Goal: Task Accomplishment & Management: Complete application form

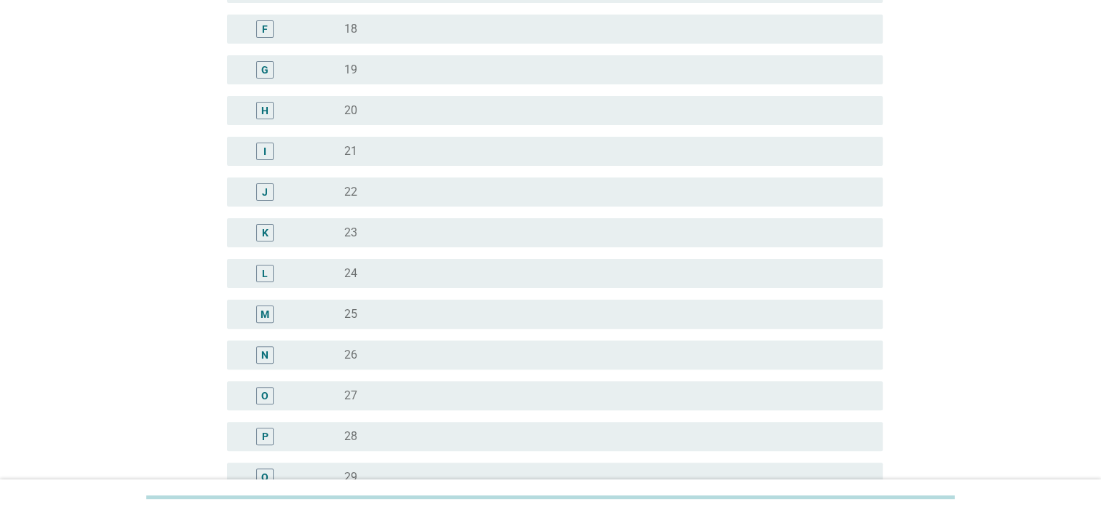
scroll to position [437, 0]
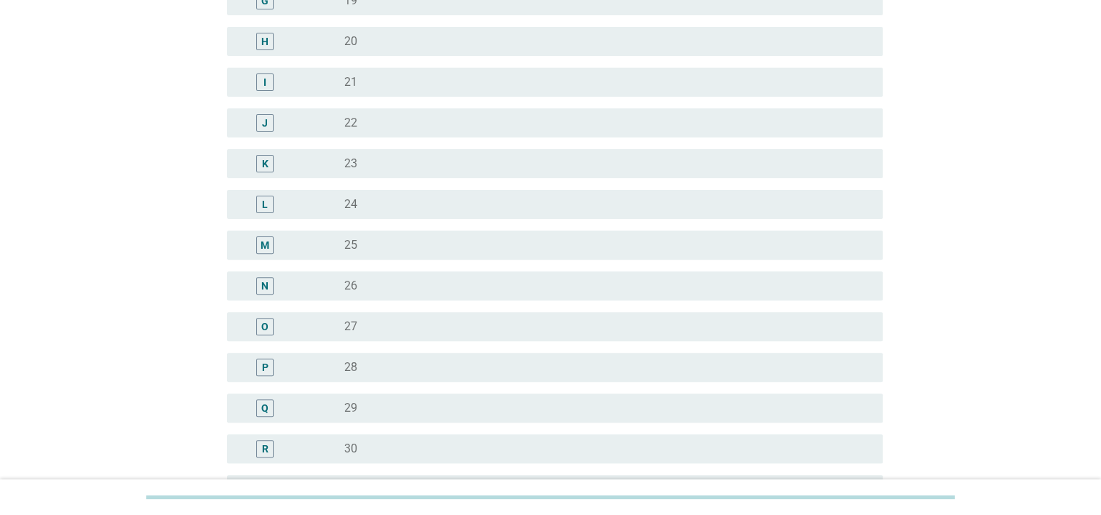
click at [425, 362] on div "radio_button_unchecked 28" at bounding box center [601, 367] width 515 height 15
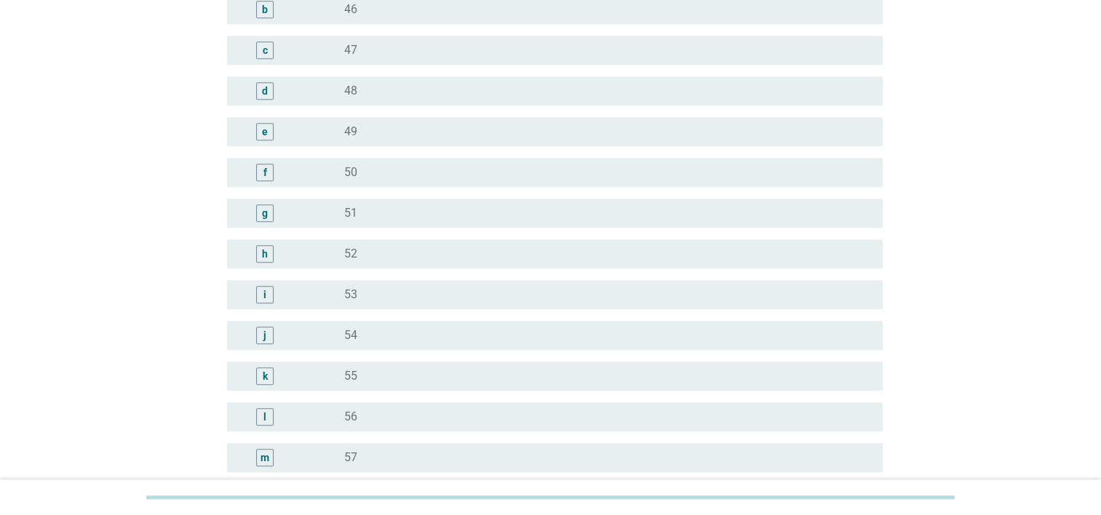
scroll to position [1795, 0]
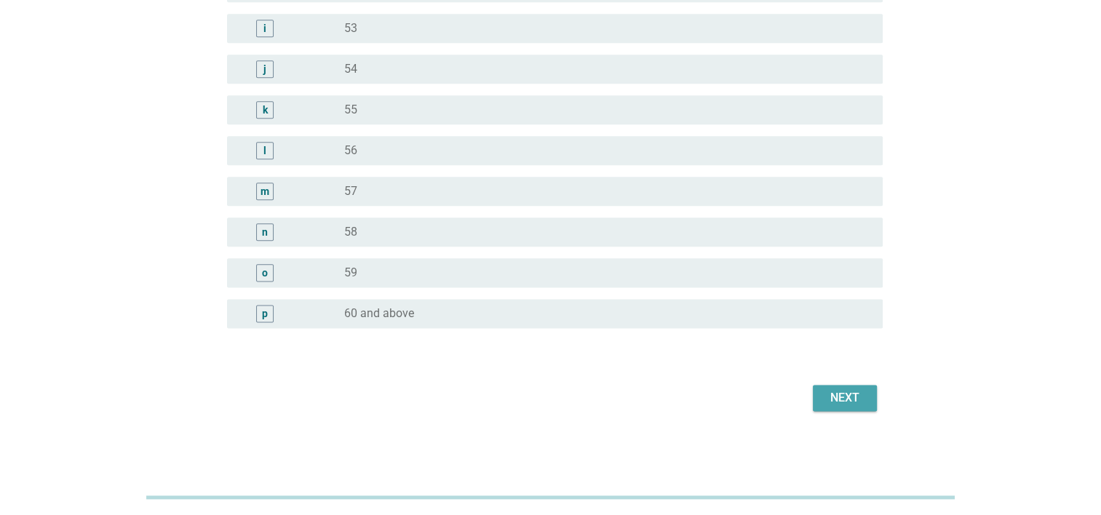
click at [850, 398] on div "Next" at bounding box center [845, 397] width 41 height 17
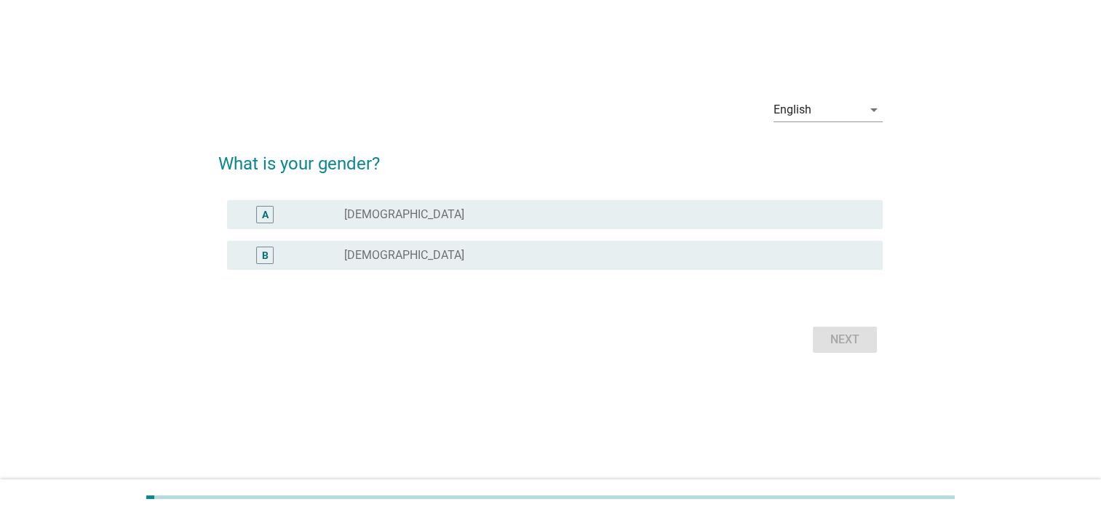
scroll to position [0, 0]
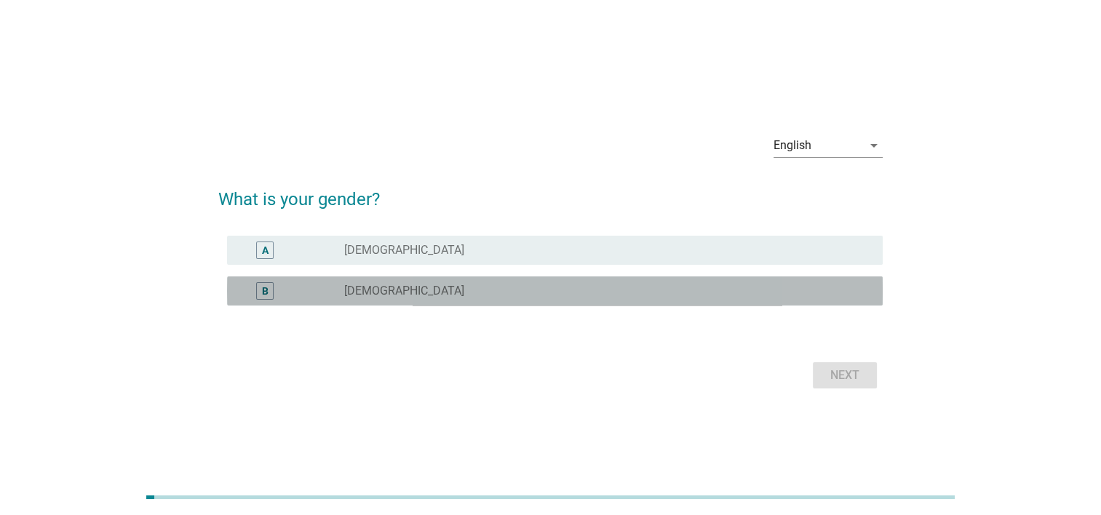
click at [597, 290] on div "radio_button_unchecked [DEMOGRAPHIC_DATA]" at bounding box center [601, 291] width 515 height 15
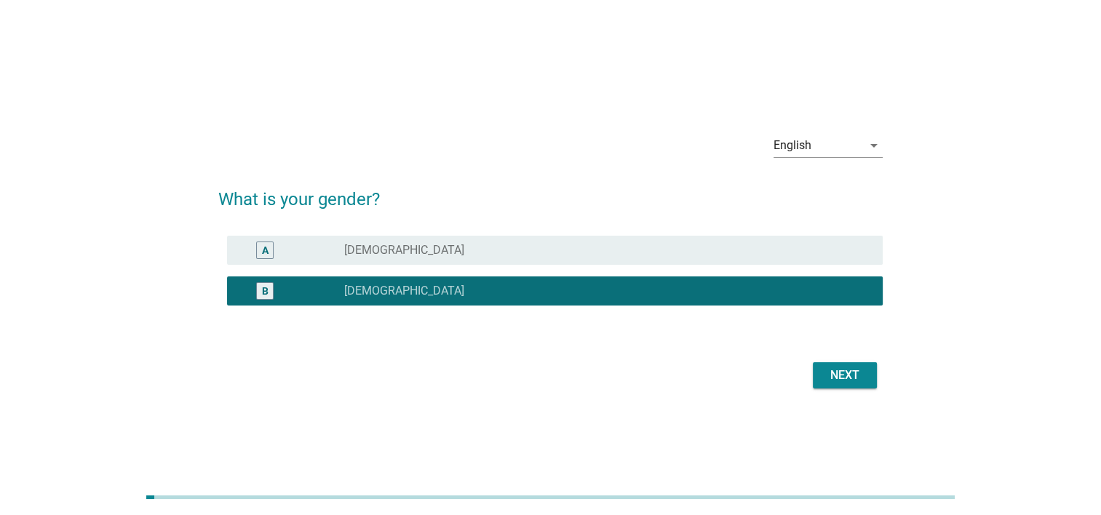
click at [835, 372] on div "Next" at bounding box center [845, 375] width 41 height 17
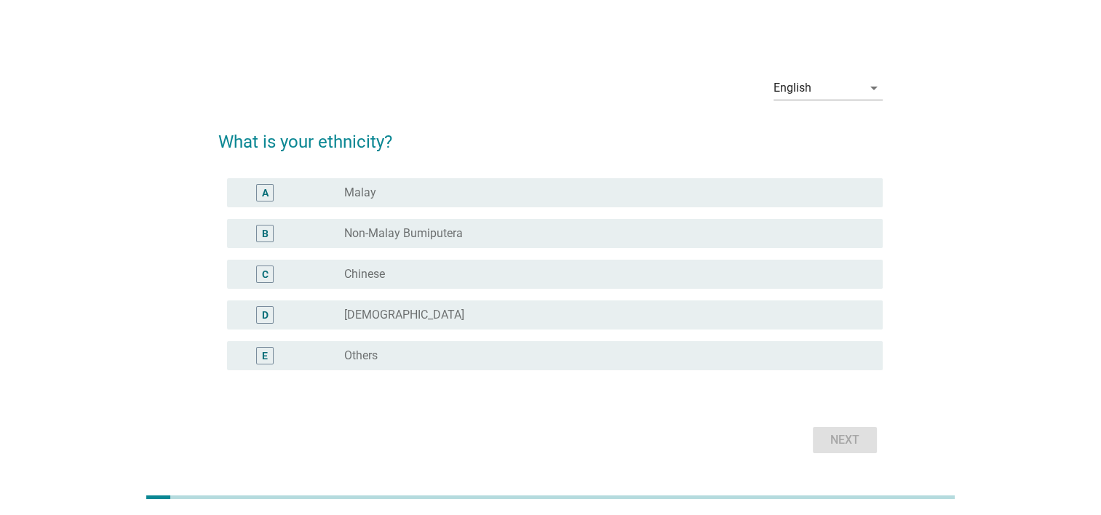
click at [646, 257] on div "C radio_button_unchecked Chinese" at bounding box center [550, 274] width 665 height 41
click at [655, 273] on div "radio_button_unchecked Chinese" at bounding box center [601, 274] width 515 height 15
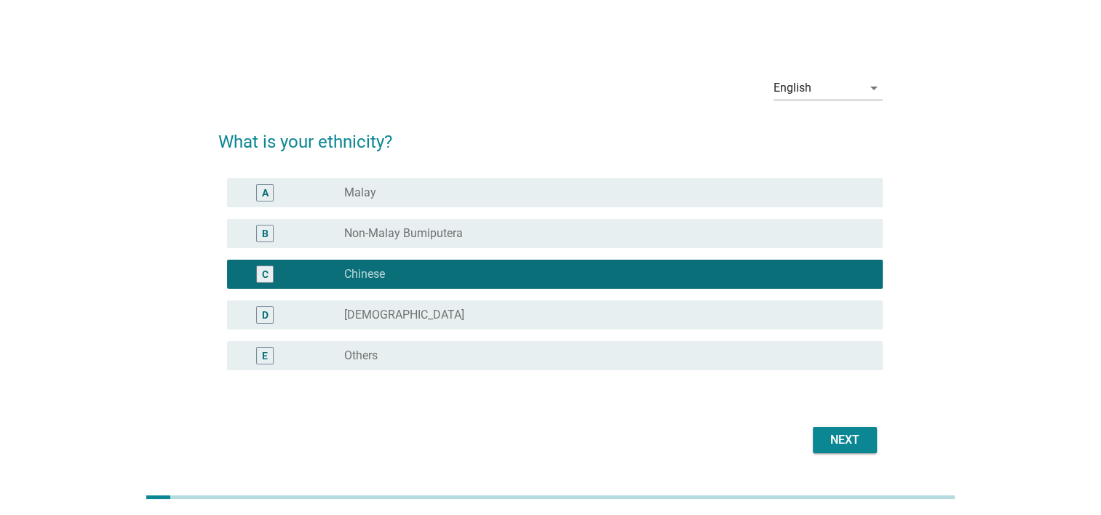
click at [843, 437] on div "Next" at bounding box center [845, 440] width 41 height 17
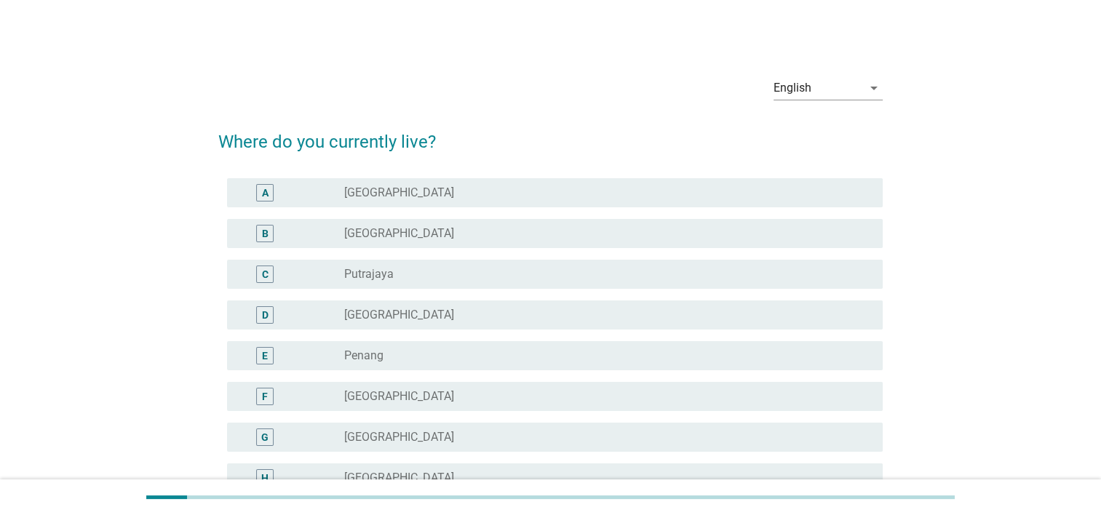
scroll to position [218, 0]
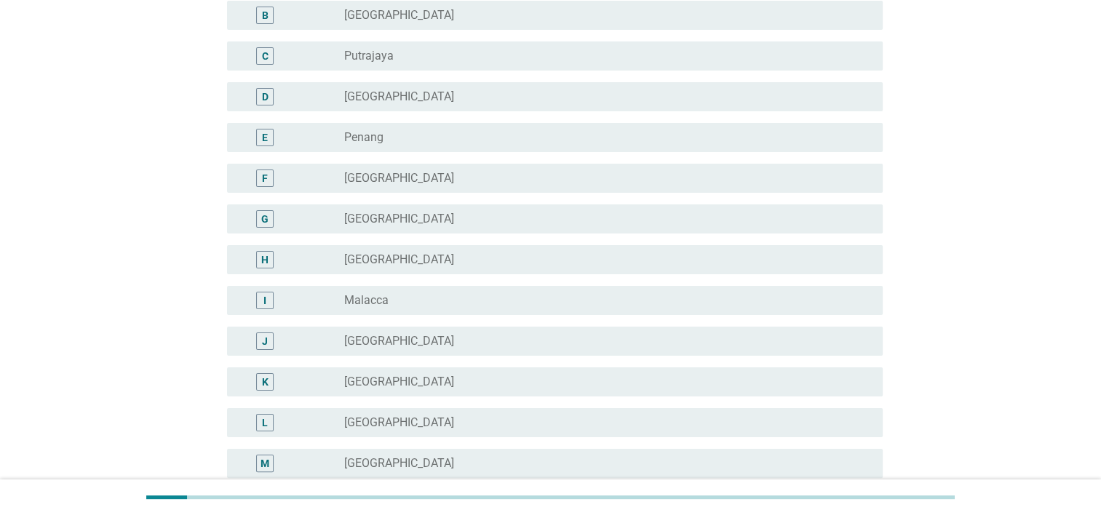
click at [634, 335] on div "radio_button_unchecked [GEOGRAPHIC_DATA]" at bounding box center [601, 341] width 515 height 15
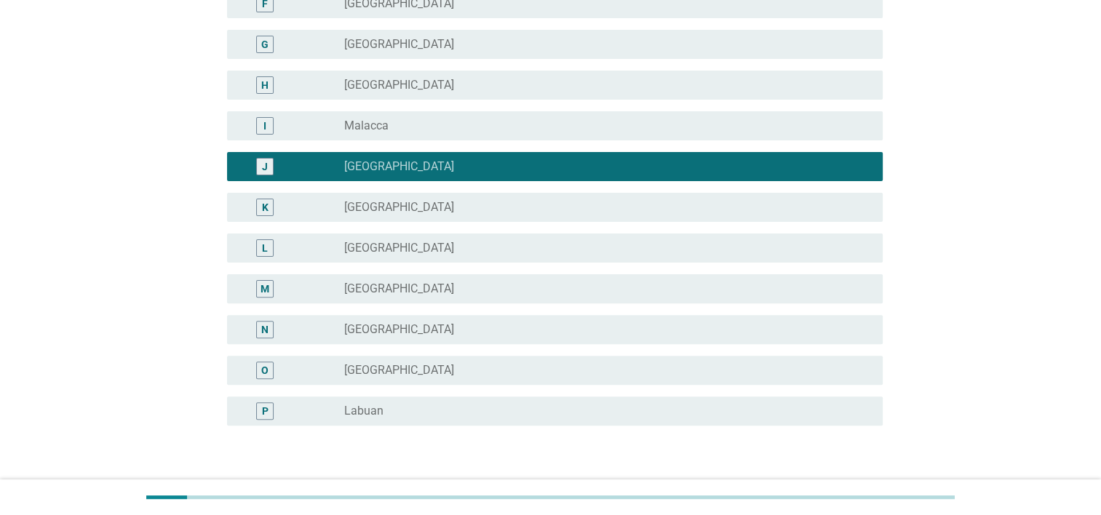
scroll to position [491, 0]
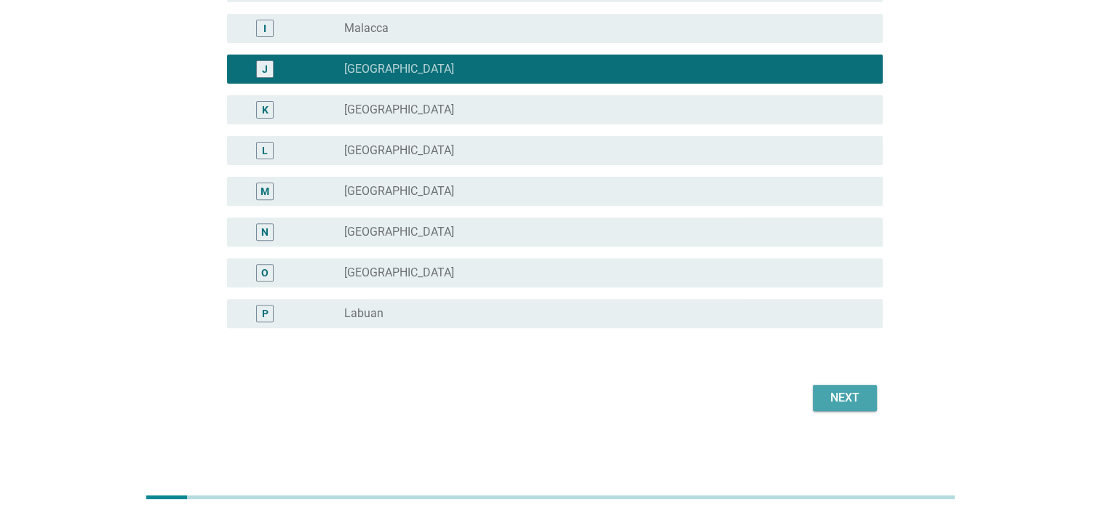
click at [839, 403] on div "Next" at bounding box center [845, 397] width 41 height 17
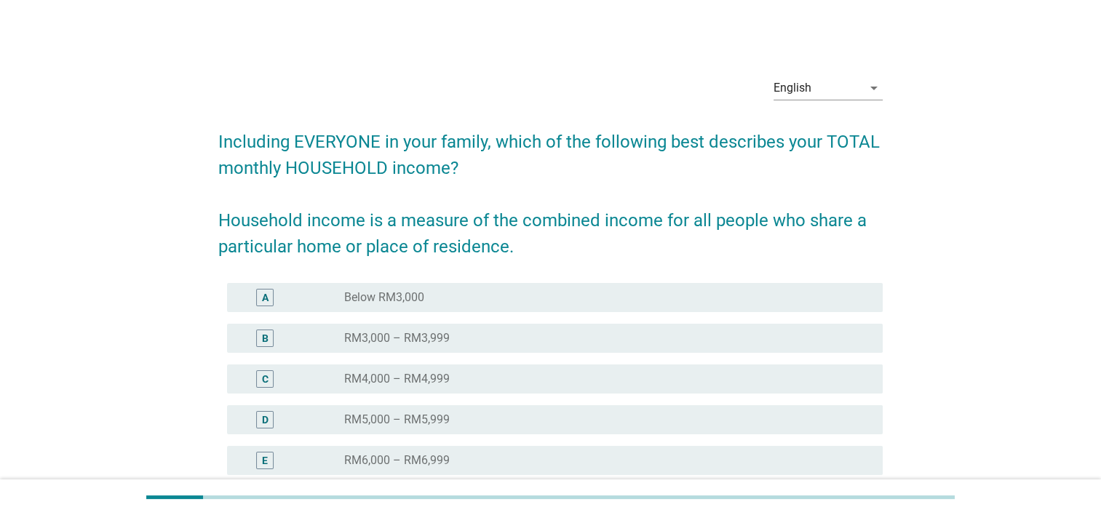
scroll to position [73, 0]
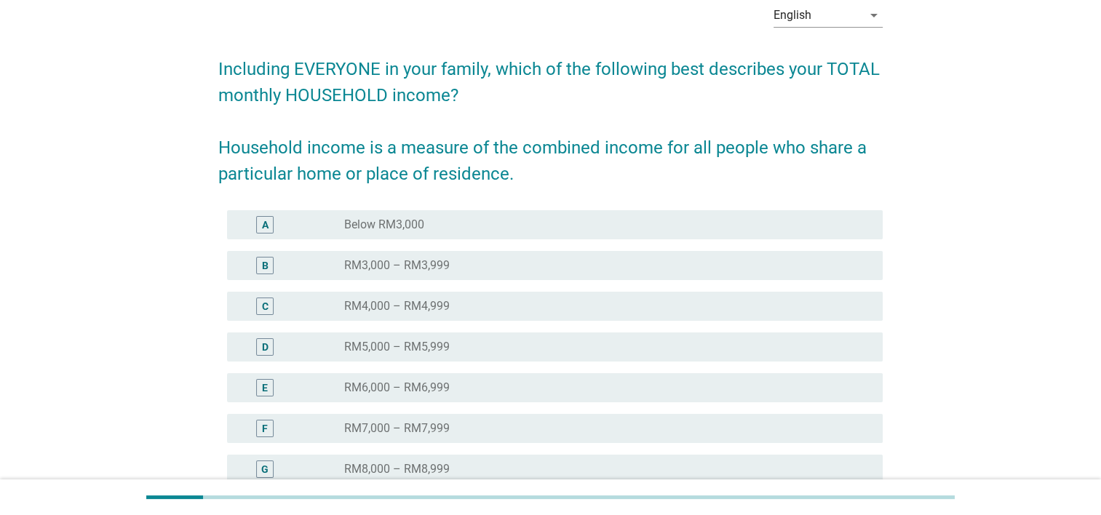
click at [522, 358] on div "D radio_button_unchecked RM5,000 – RM5,999" at bounding box center [555, 347] width 656 height 29
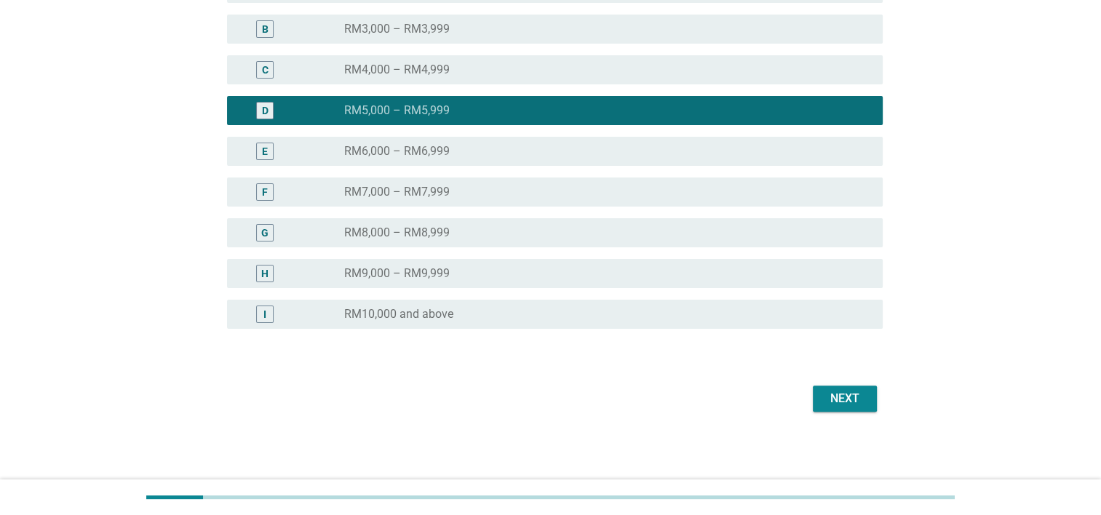
scroll to position [310, 0]
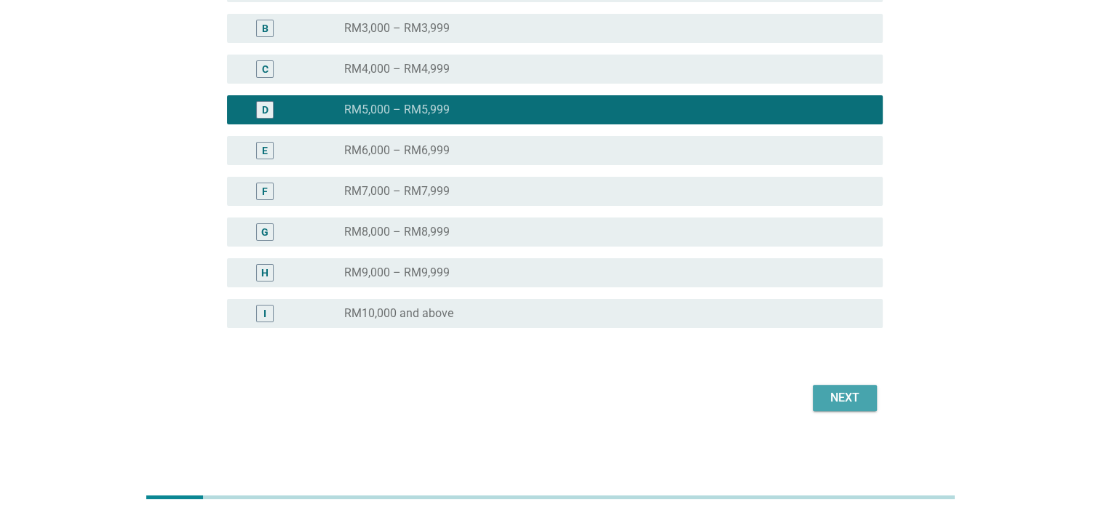
click at [857, 404] on div "Next" at bounding box center [845, 397] width 41 height 17
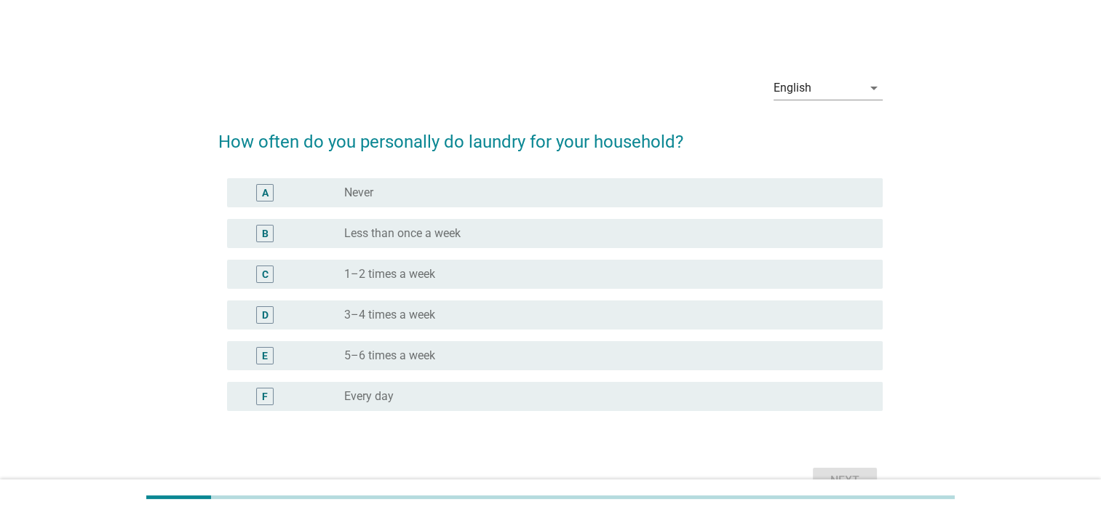
click at [580, 233] on div "radio_button_unchecked Less than once a week" at bounding box center [601, 233] width 515 height 15
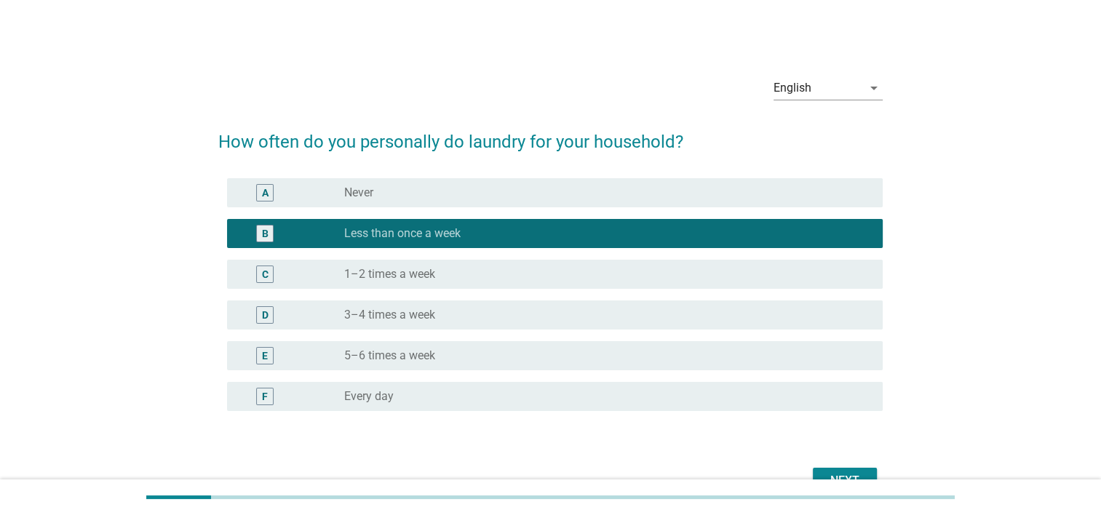
click at [588, 349] on div "radio_button_unchecked 5–6 times a week" at bounding box center [601, 356] width 515 height 15
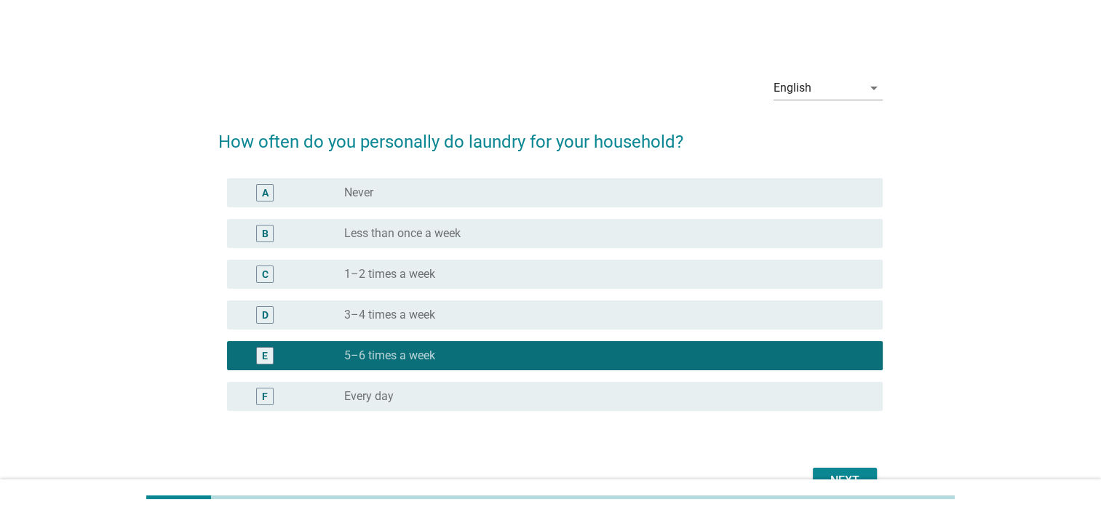
click at [604, 329] on div "D radio_button_unchecked 3–4 times a week" at bounding box center [555, 315] width 656 height 29
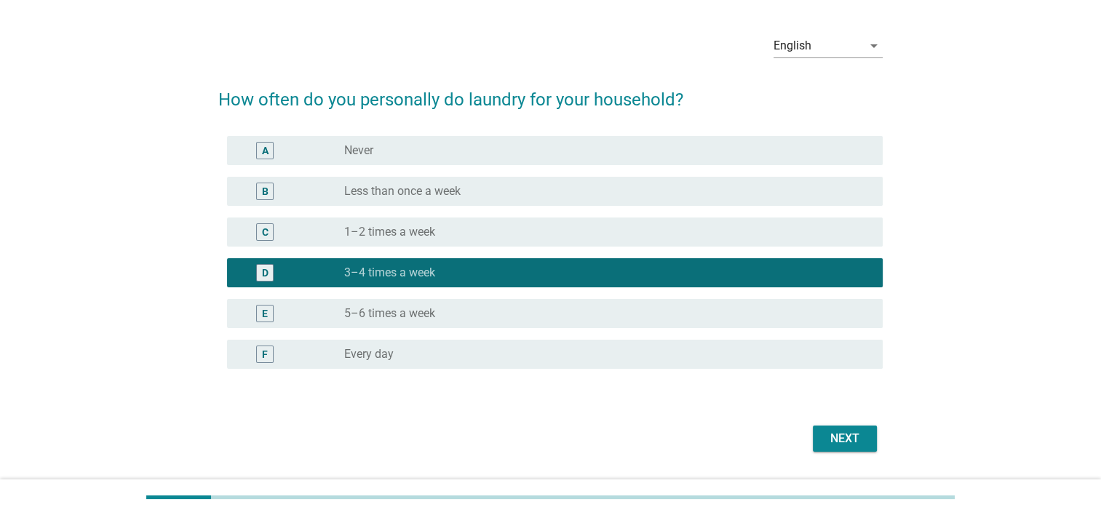
scroll to position [83, 0]
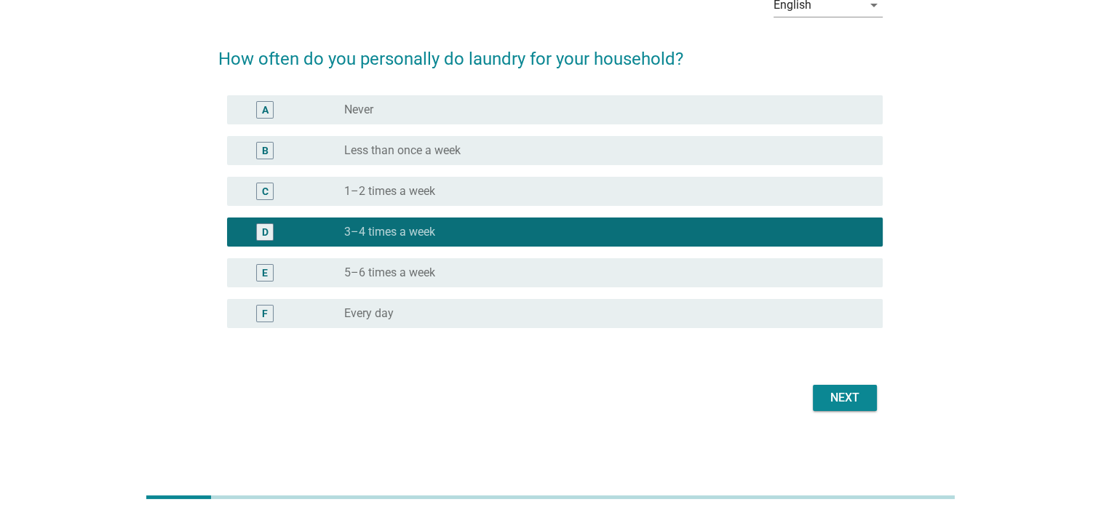
click at [826, 389] on button "Next" at bounding box center [845, 398] width 64 height 26
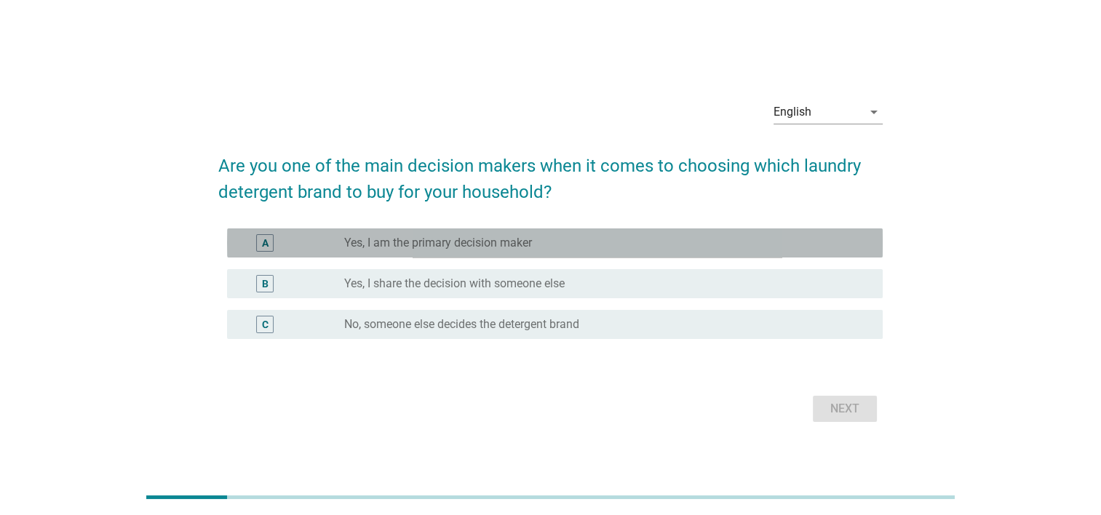
click at [614, 245] on div "radio_button_unchecked Yes, I am the primary decision maker" at bounding box center [601, 243] width 515 height 15
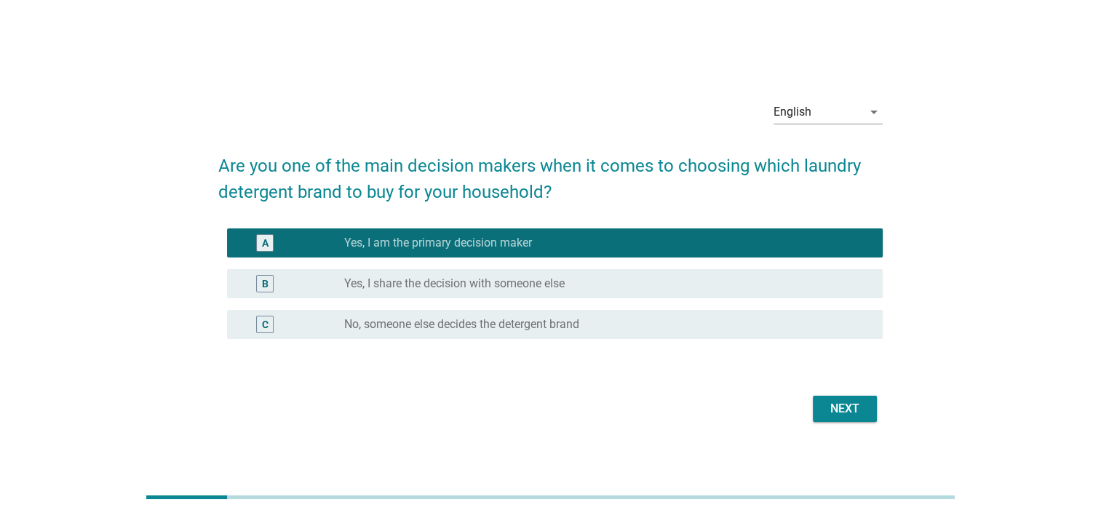
click at [827, 400] on div "Next" at bounding box center [845, 408] width 41 height 17
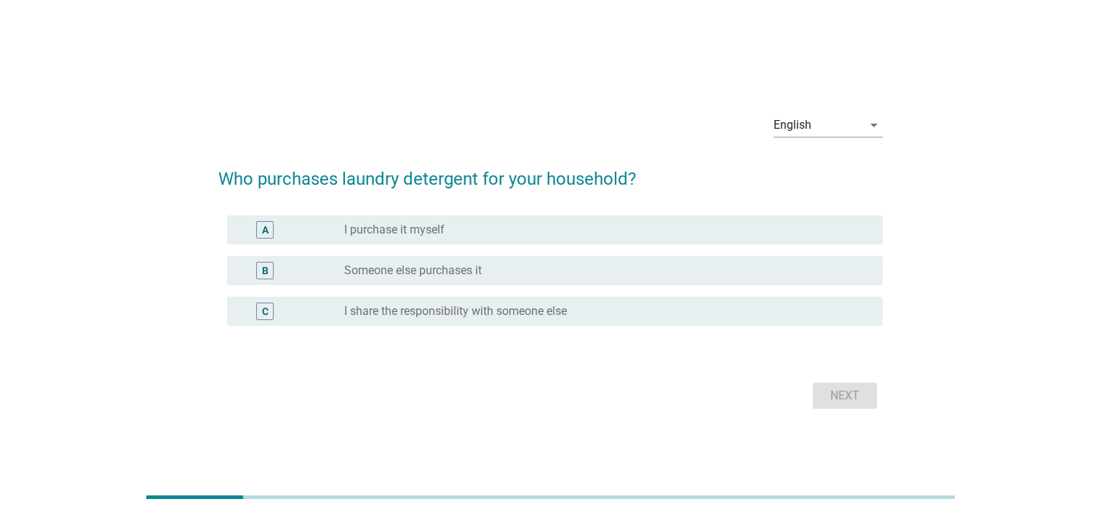
click at [570, 240] on div "A radio_button_unchecked I purchase it myself" at bounding box center [555, 229] width 656 height 29
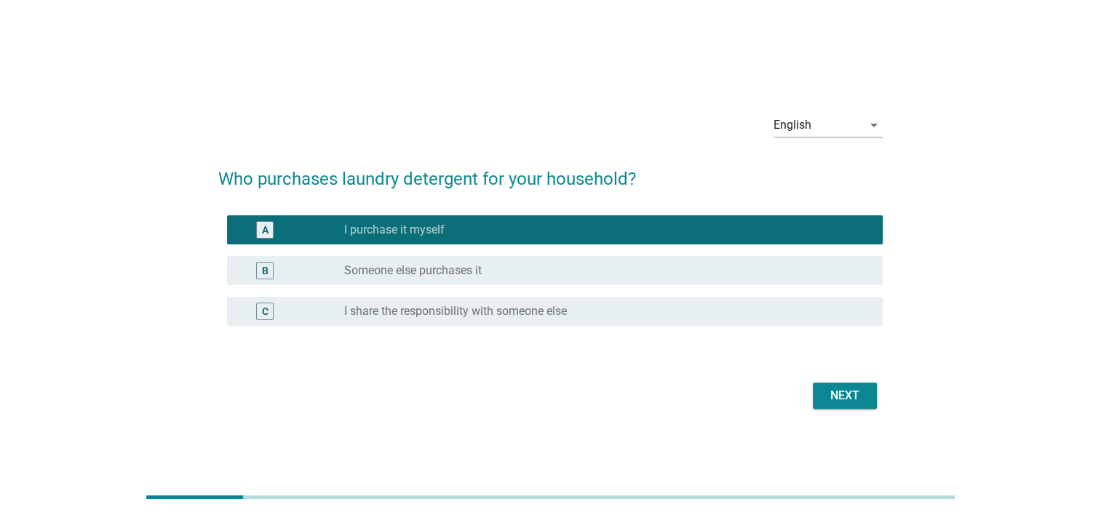
click at [826, 404] on div "Next" at bounding box center [845, 395] width 41 height 17
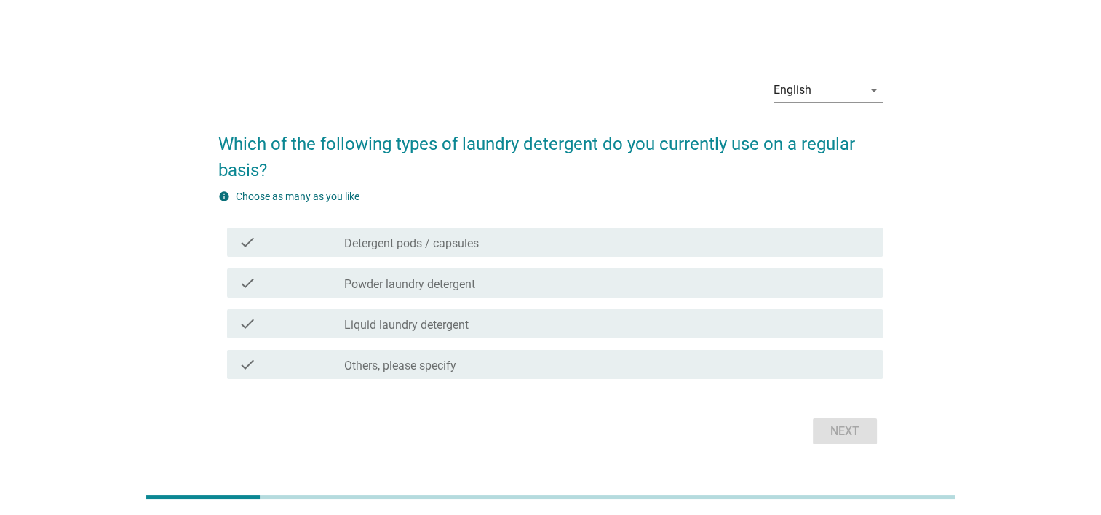
click at [547, 246] on div "check_box_outline_blank Detergent pods / capsules" at bounding box center [607, 242] width 527 height 17
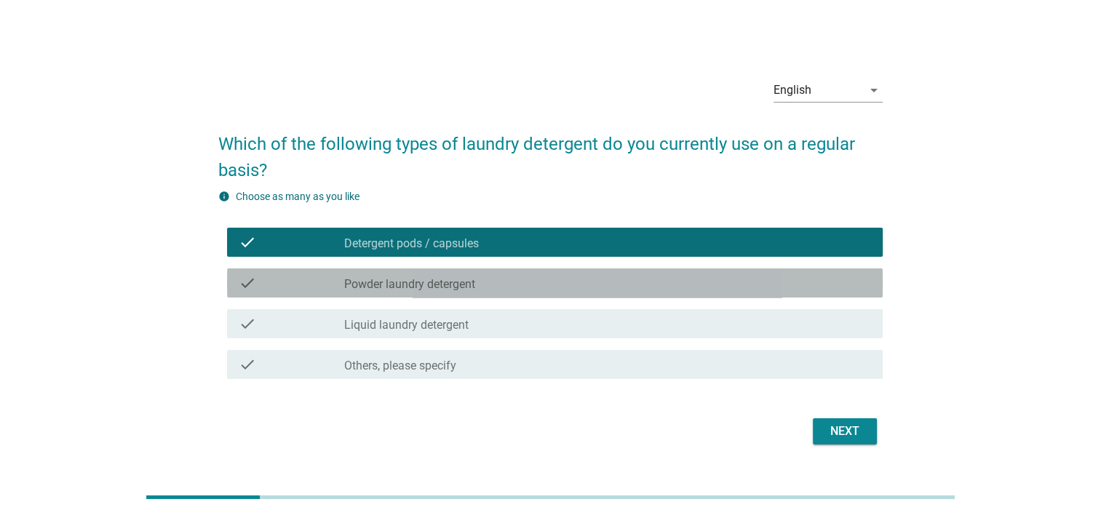
click at [559, 272] on div "check check_box_outline_blank Powder laundry detergent" at bounding box center [555, 283] width 656 height 29
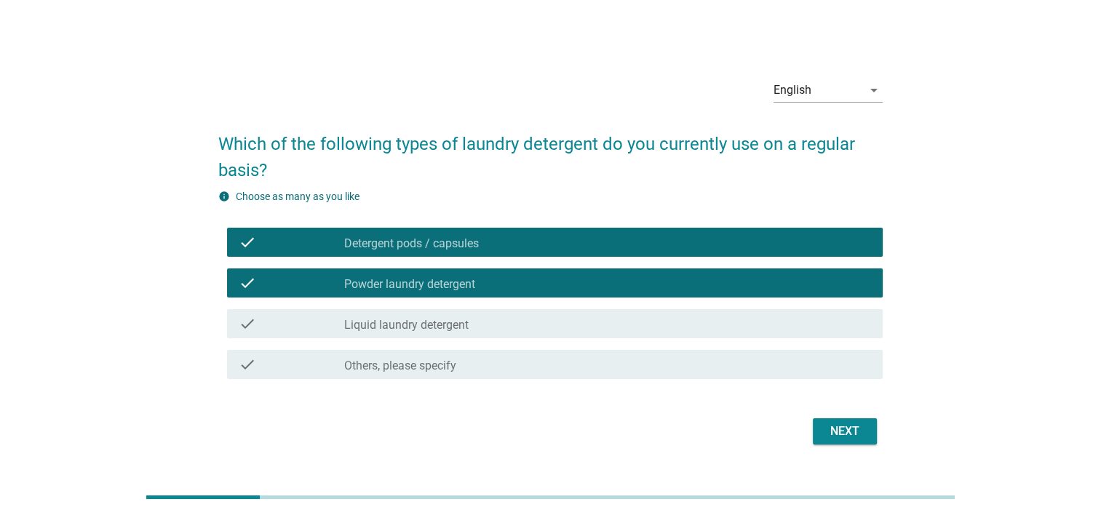
click at [591, 320] on div "check_box_outline_blank Liquid laundry detergent" at bounding box center [607, 323] width 527 height 17
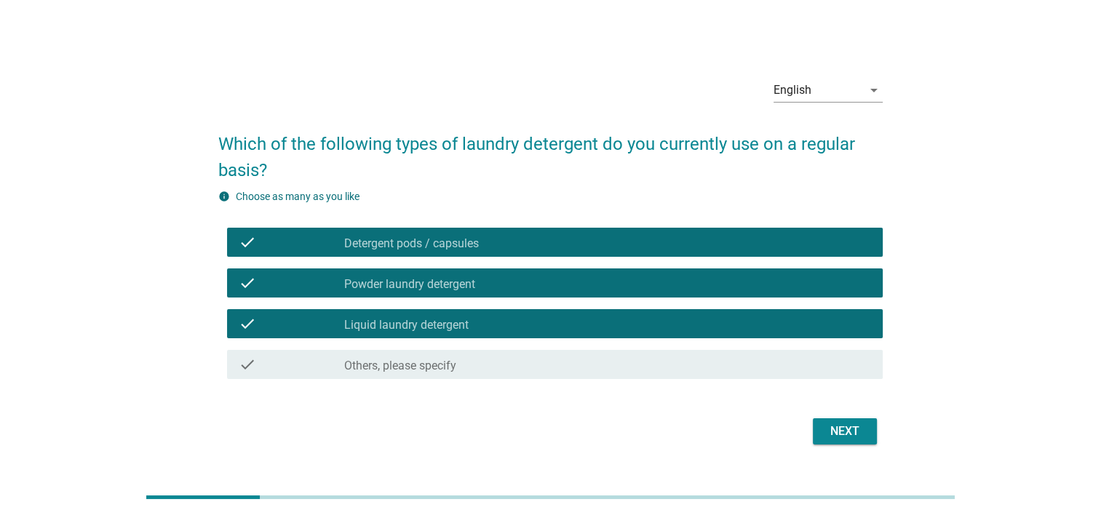
click at [847, 426] on div "Next" at bounding box center [845, 431] width 41 height 17
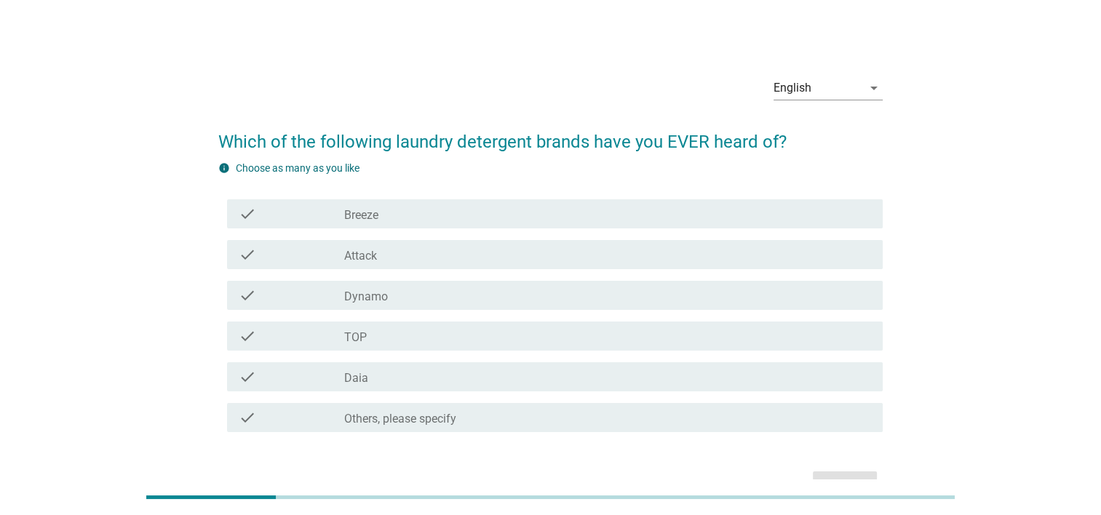
click at [450, 221] on div "check_box_outline_blank Breeze" at bounding box center [607, 213] width 527 height 17
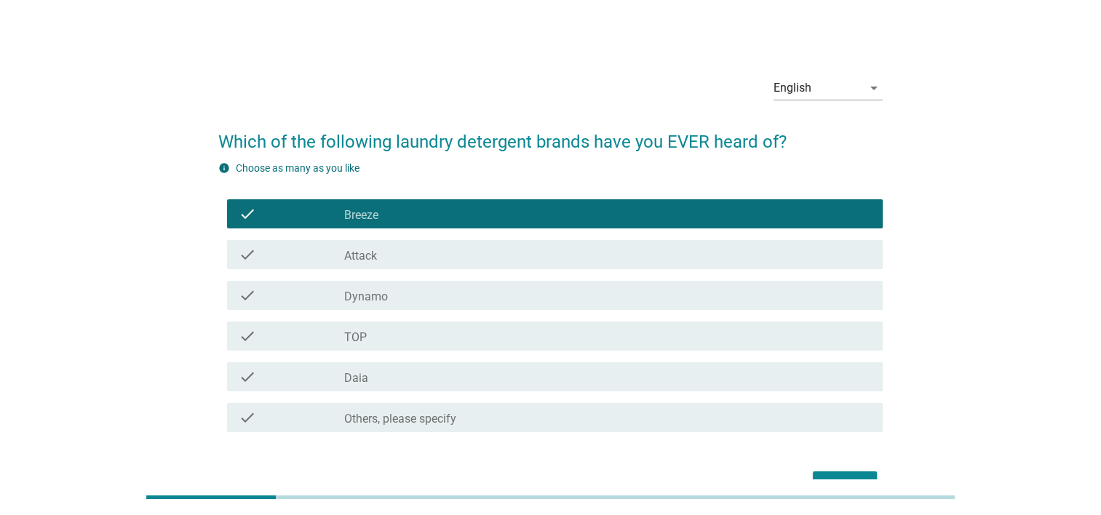
click at [457, 248] on div "check_box_outline_blank Attack" at bounding box center [607, 254] width 527 height 17
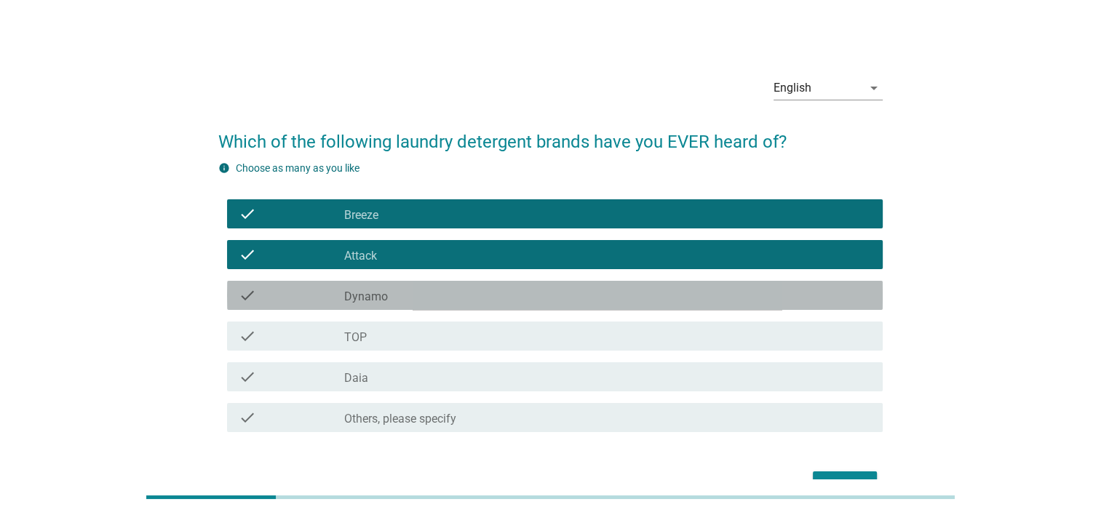
click at [474, 297] on div "check_box_outline_blank Dynamo" at bounding box center [607, 295] width 527 height 17
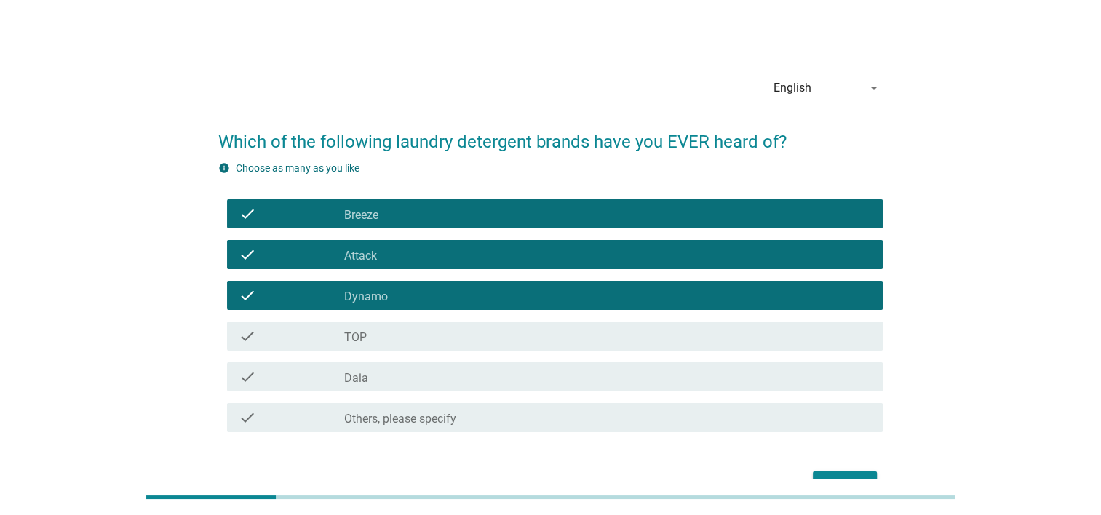
click at [497, 347] on div "check check_box_outline_blank TOP" at bounding box center [555, 336] width 656 height 29
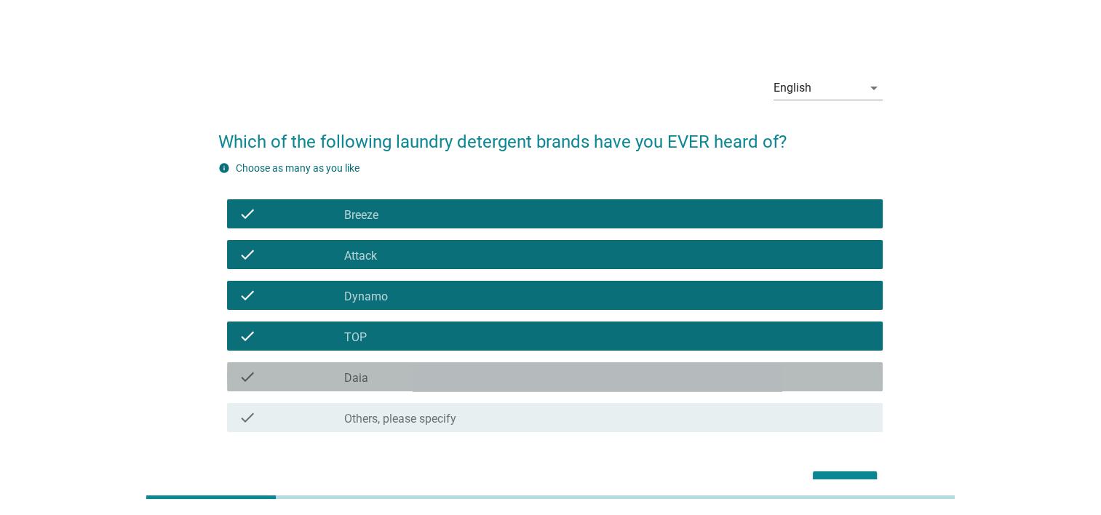
click at [507, 378] on div "check_box_outline_blank Daia" at bounding box center [607, 376] width 527 height 17
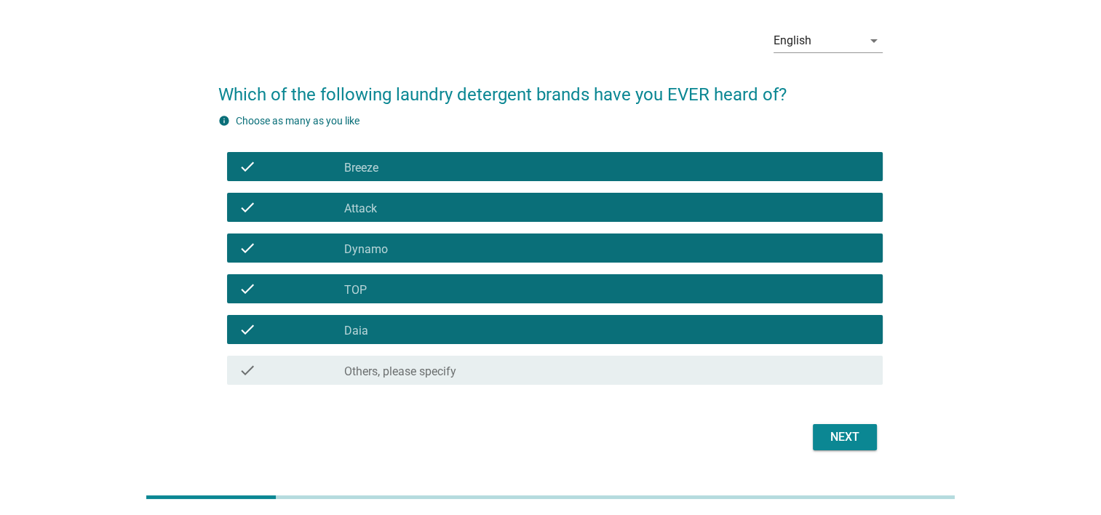
scroll to position [73, 0]
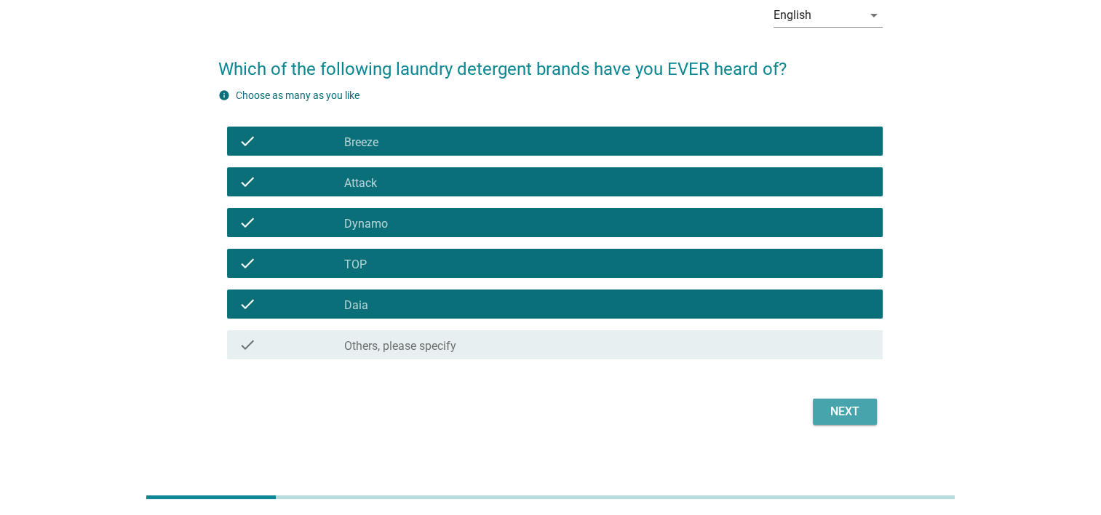
click at [828, 416] on div "Next" at bounding box center [845, 411] width 41 height 17
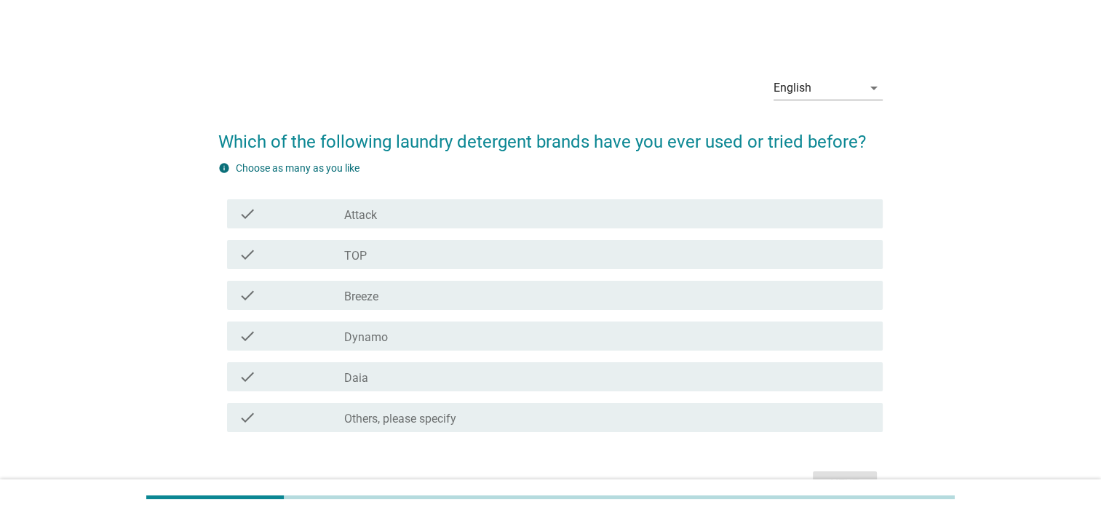
click at [530, 221] on div "check_box_outline_blank Attack" at bounding box center [607, 213] width 527 height 17
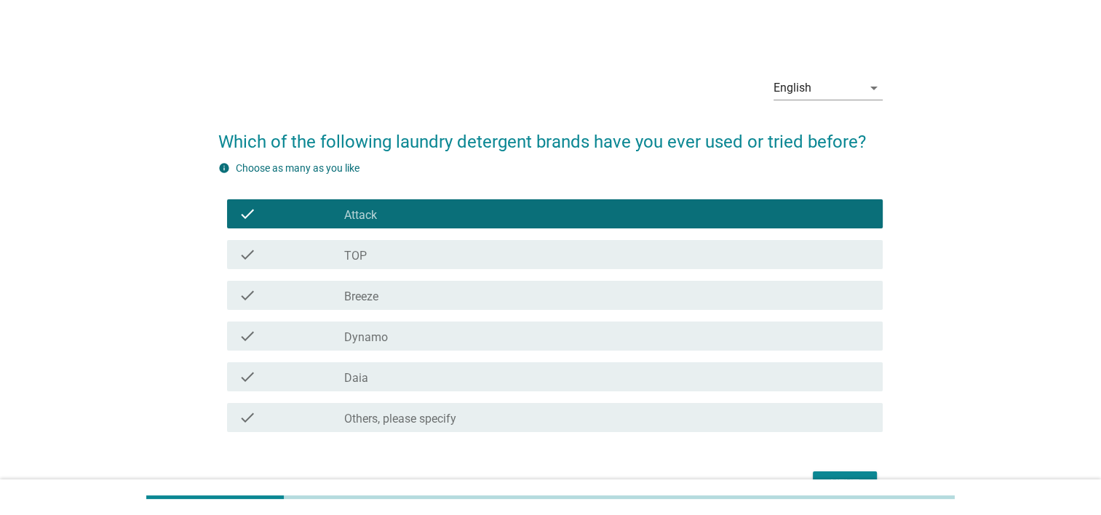
click at [545, 259] on div "check_box_outline_blank TOP" at bounding box center [607, 254] width 527 height 17
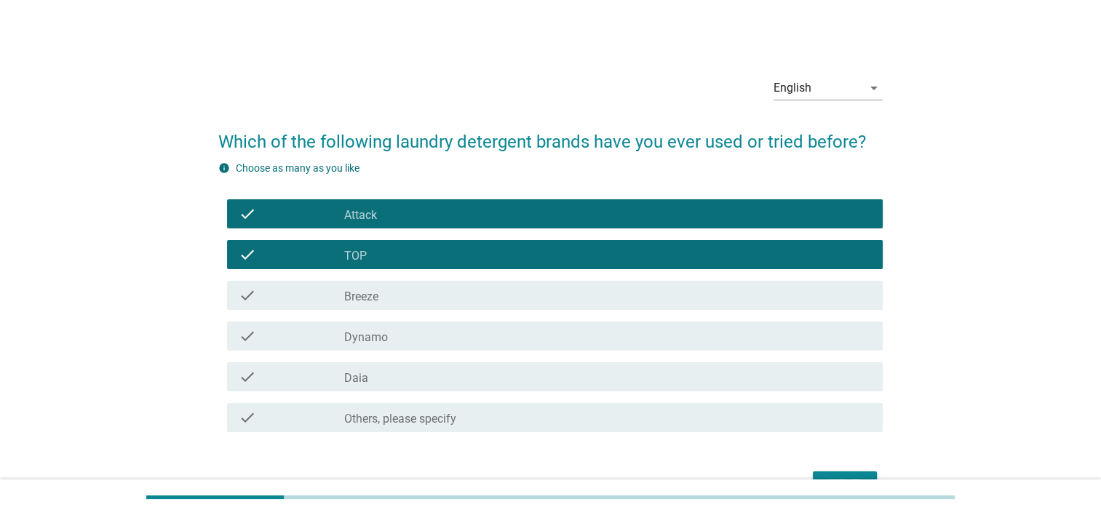
click at [554, 297] on div "check_box_outline_blank Breeze" at bounding box center [607, 295] width 527 height 17
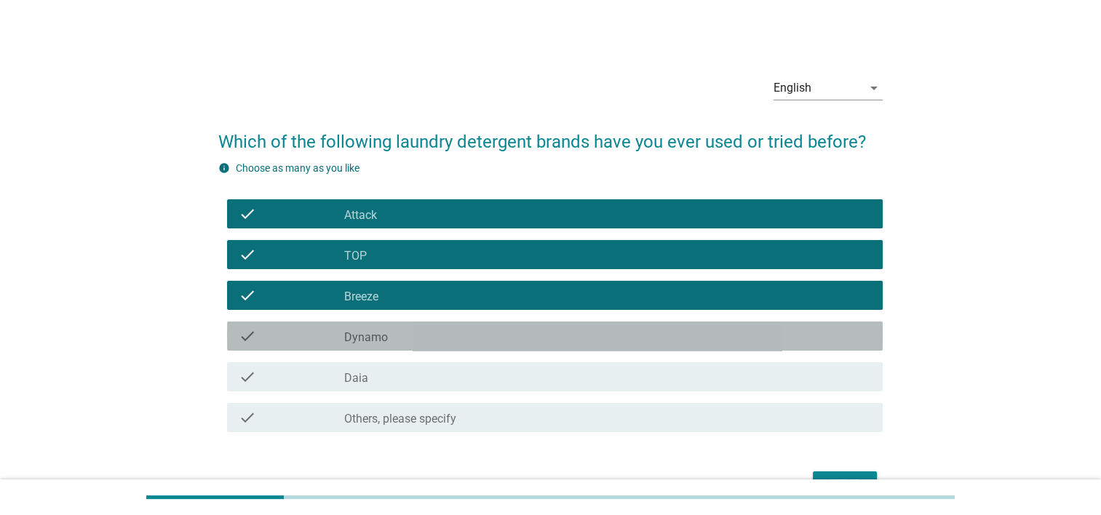
click at [565, 341] on div "check_box_outline_blank Dynamo" at bounding box center [607, 336] width 527 height 17
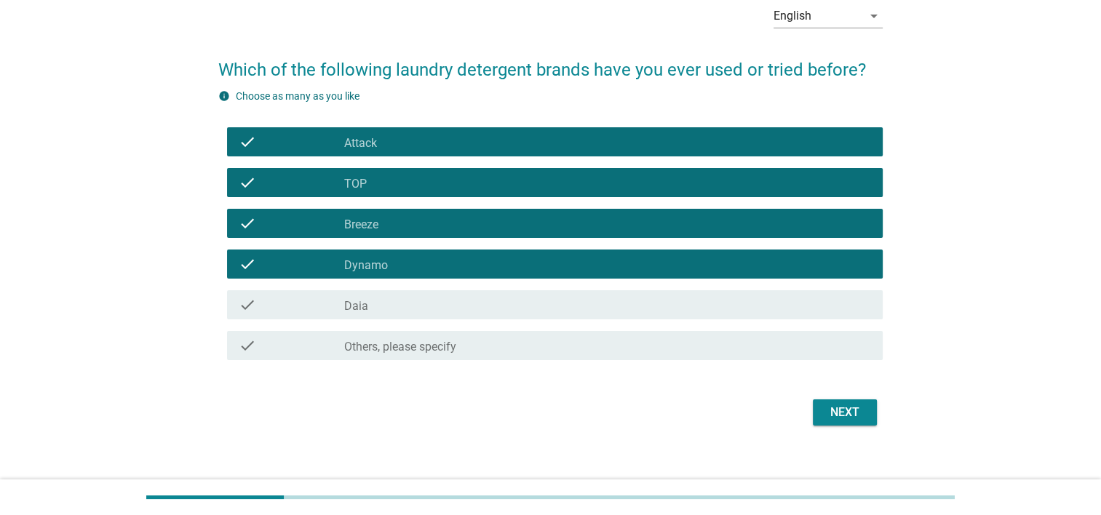
scroll to position [73, 0]
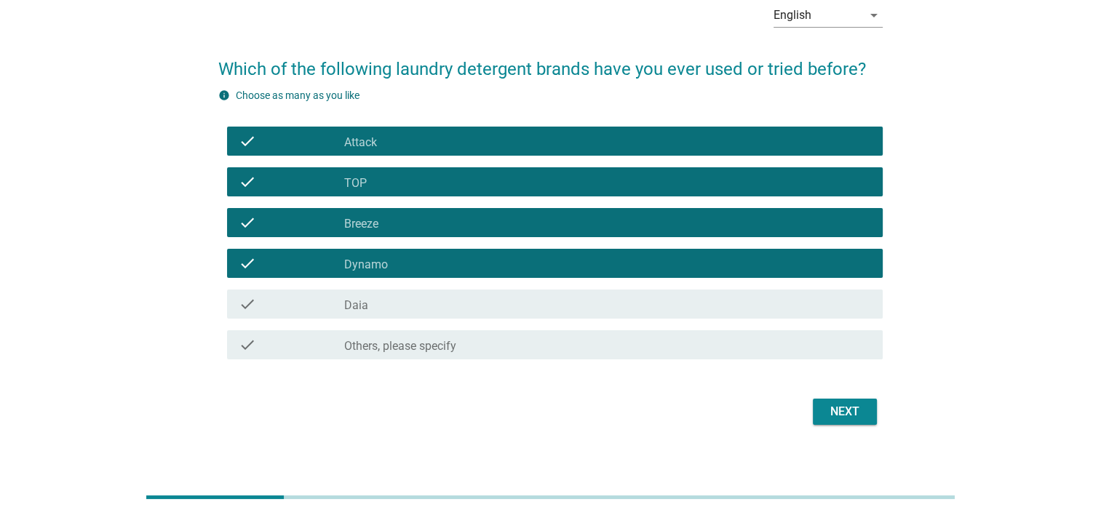
click at [861, 415] on div "Next" at bounding box center [845, 411] width 41 height 17
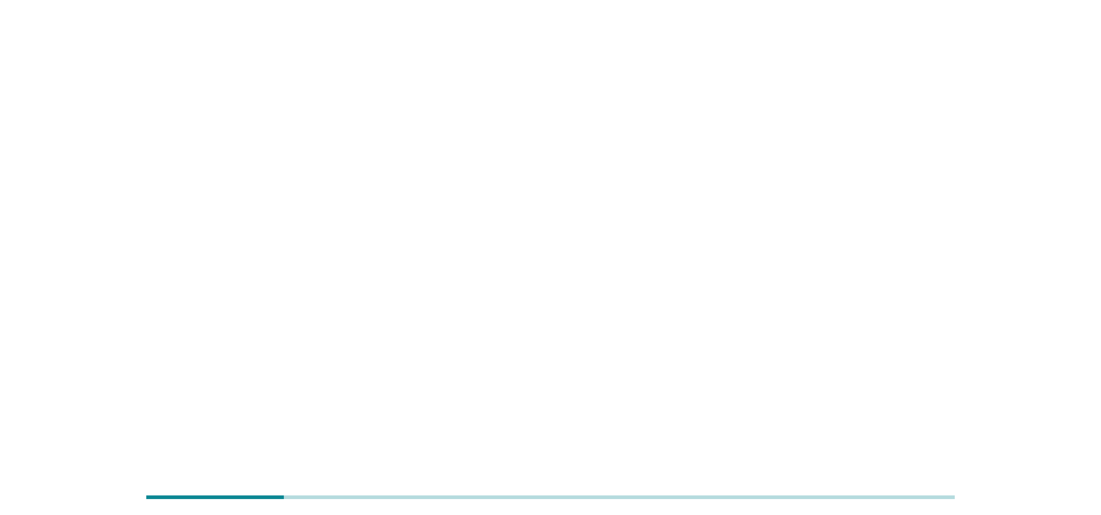
scroll to position [0, 0]
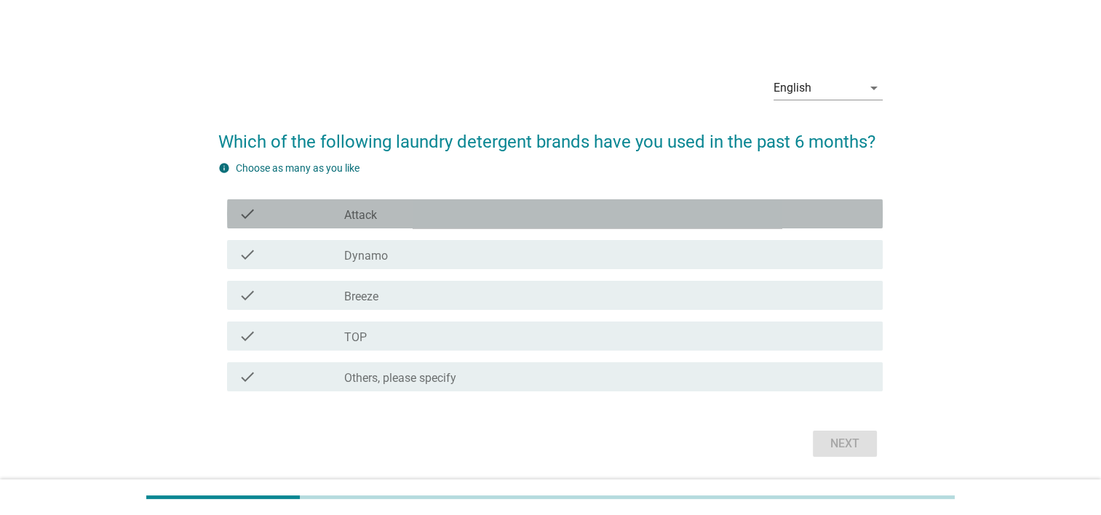
click at [562, 213] on div "check_box_outline_blank Attack" at bounding box center [607, 213] width 527 height 17
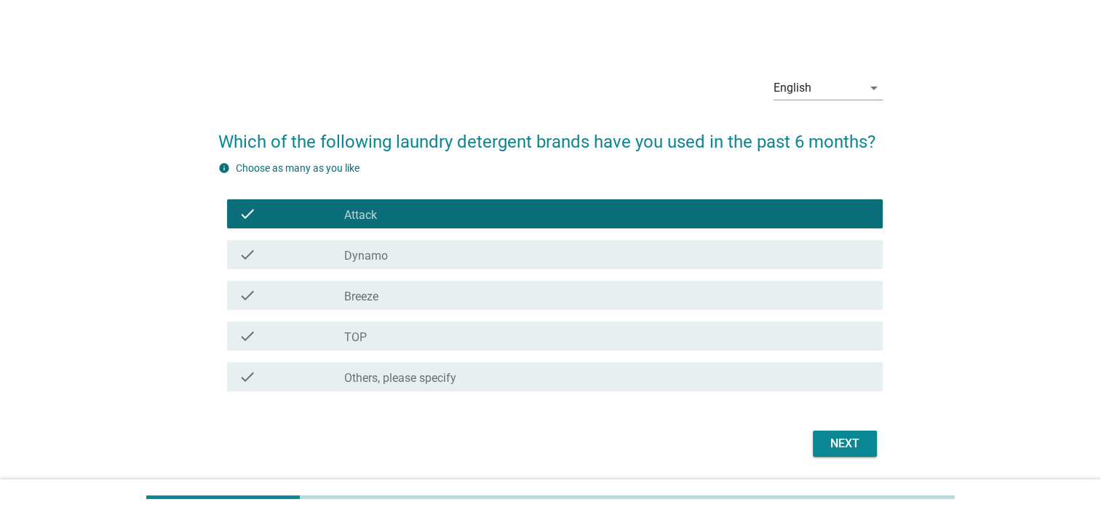
click at [569, 237] on div "check check_box Dynamo" at bounding box center [550, 254] width 665 height 41
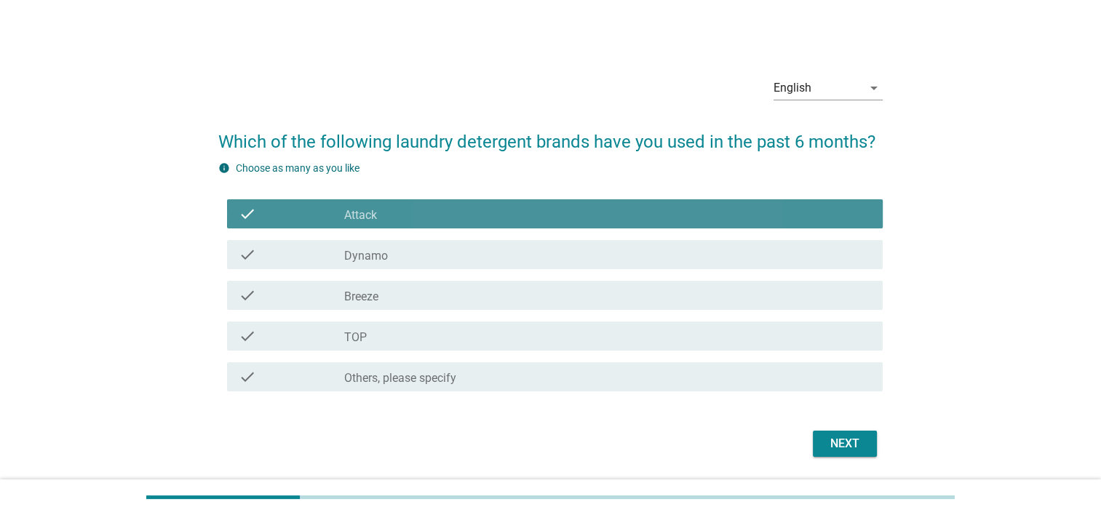
click at [602, 215] on div "check_box_outline_blank Attack" at bounding box center [607, 213] width 527 height 17
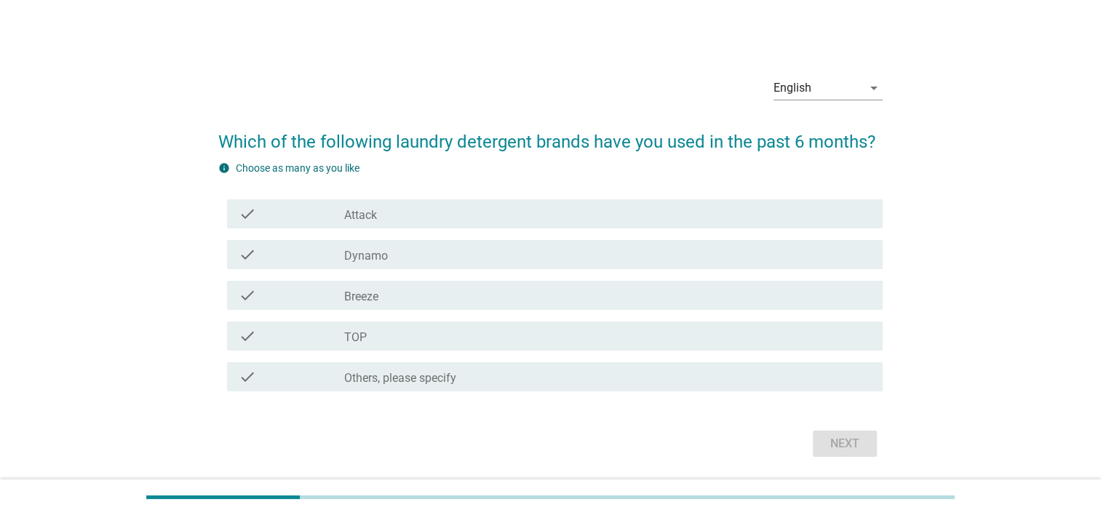
click at [599, 246] on div "check_box Dynamo" at bounding box center [607, 254] width 527 height 17
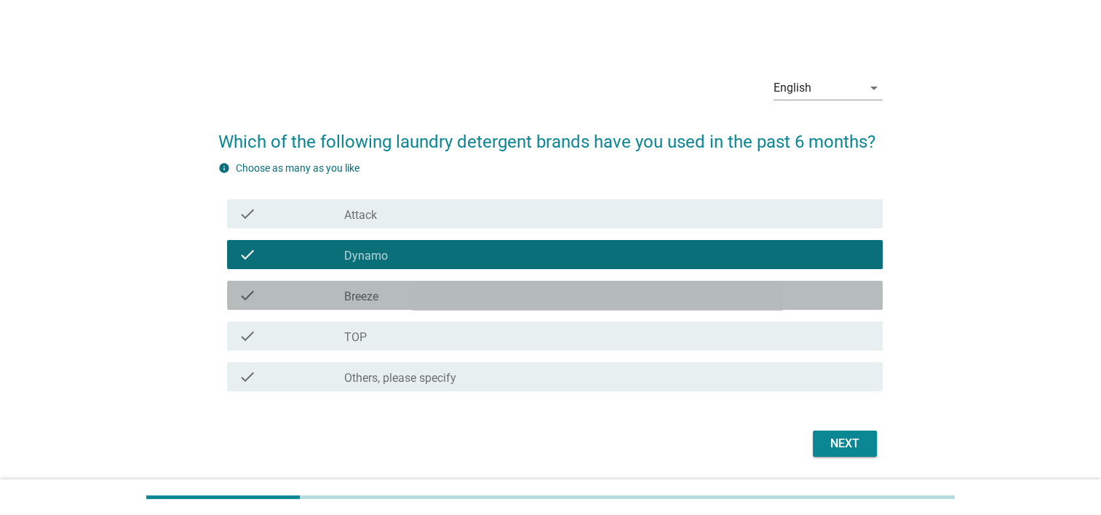
drag, startPoint x: 600, startPoint y: 289, endPoint x: 606, endPoint y: 306, distance: 18.4
click at [600, 290] on div "check_box_outline_blank Breeze" at bounding box center [607, 295] width 527 height 17
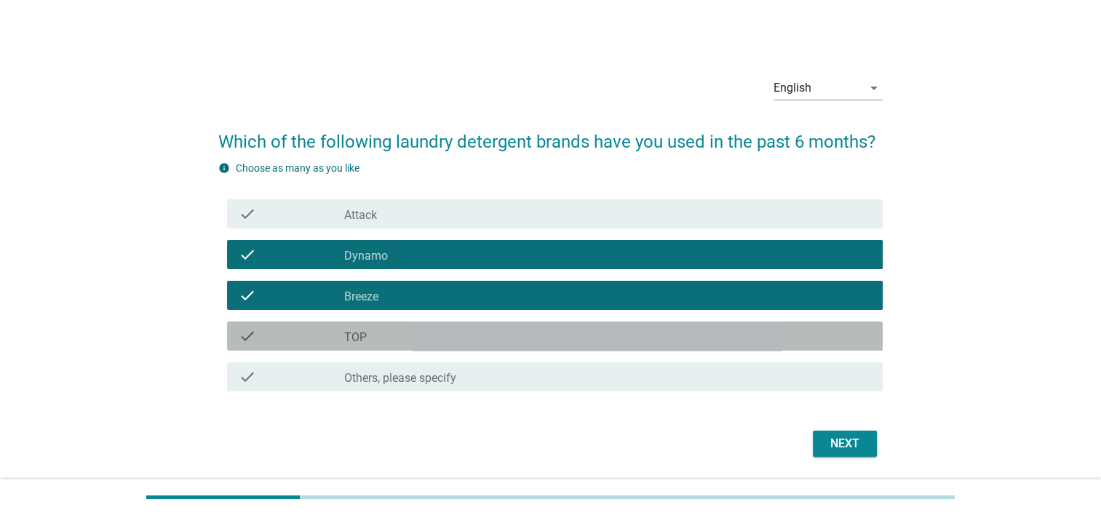
click at [621, 331] on div "check_box TOP" at bounding box center [607, 336] width 527 height 17
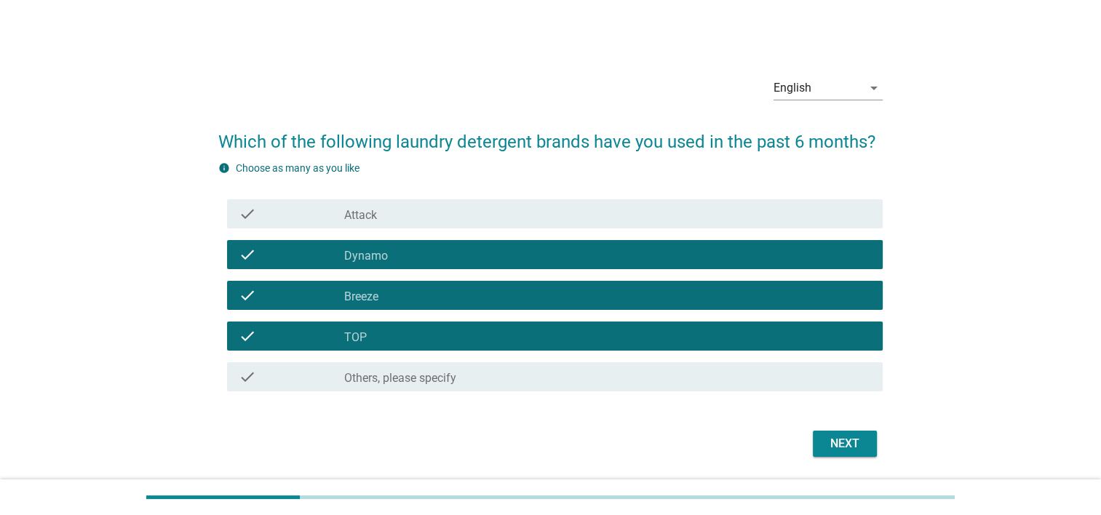
click at [850, 443] on div "Next" at bounding box center [845, 443] width 41 height 17
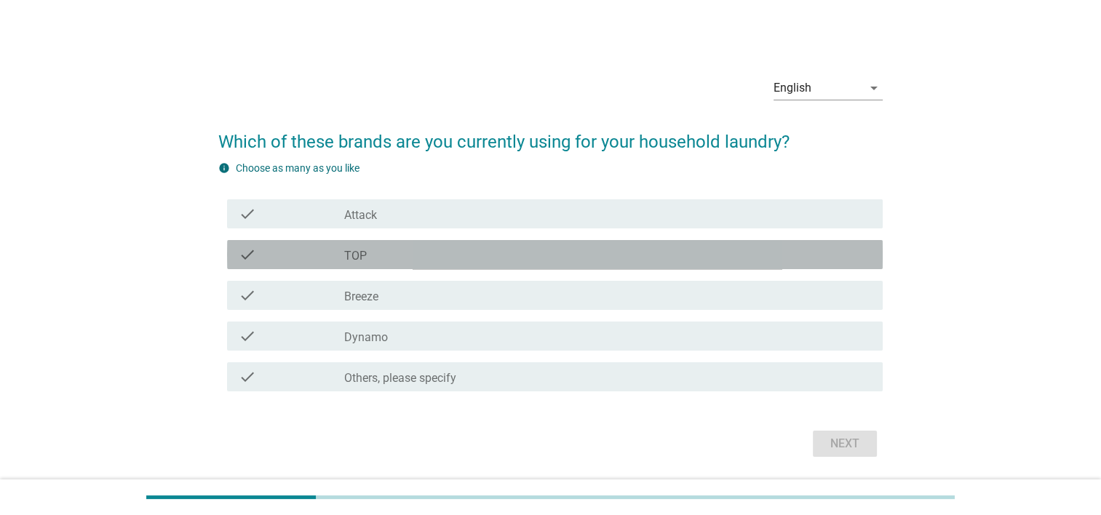
click at [600, 265] on div "check check_box TOP" at bounding box center [555, 254] width 656 height 29
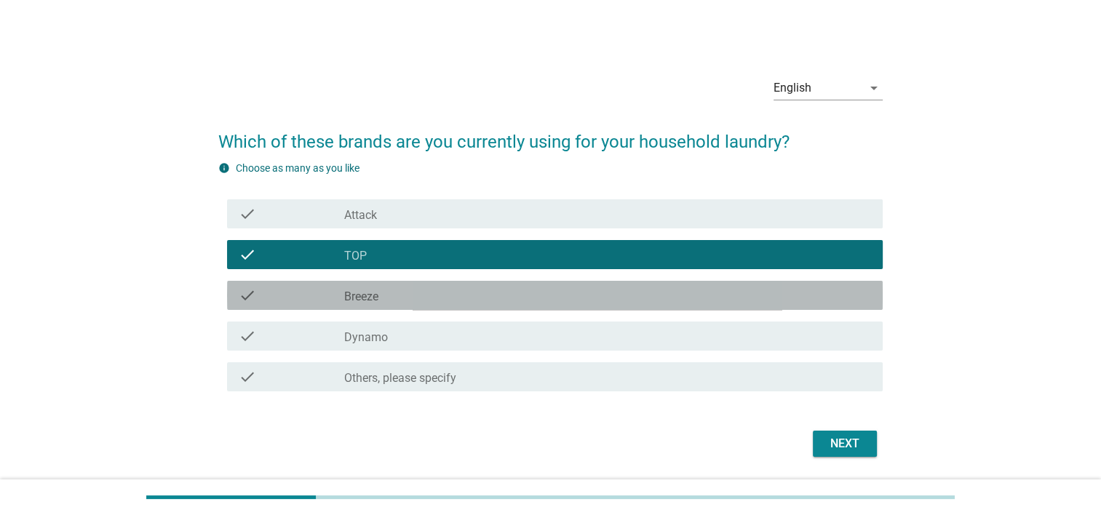
click at [599, 301] on div "check_box_outline_blank Breeze" at bounding box center [607, 295] width 527 height 17
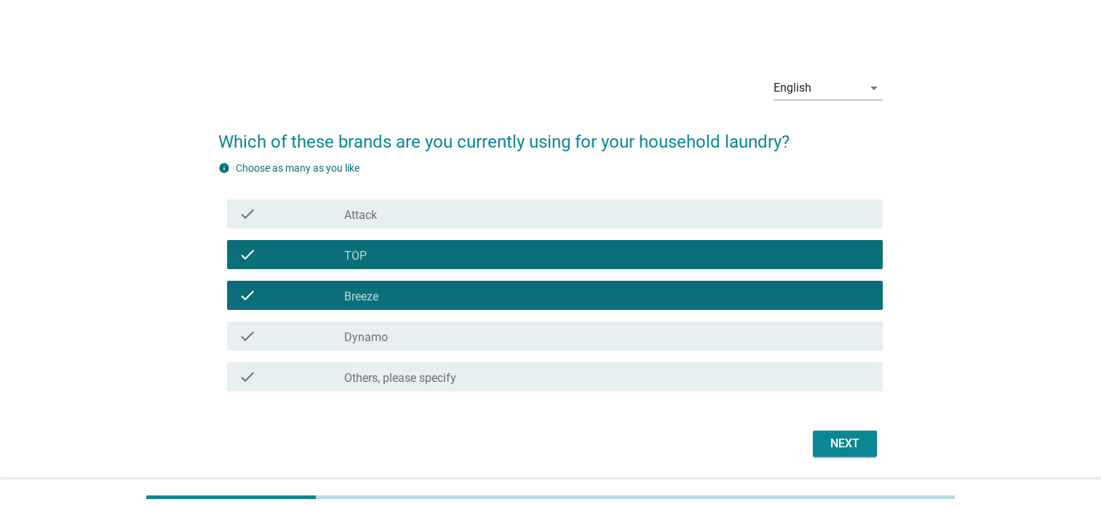
click at [614, 325] on div "check check_box Dynamo" at bounding box center [555, 336] width 656 height 29
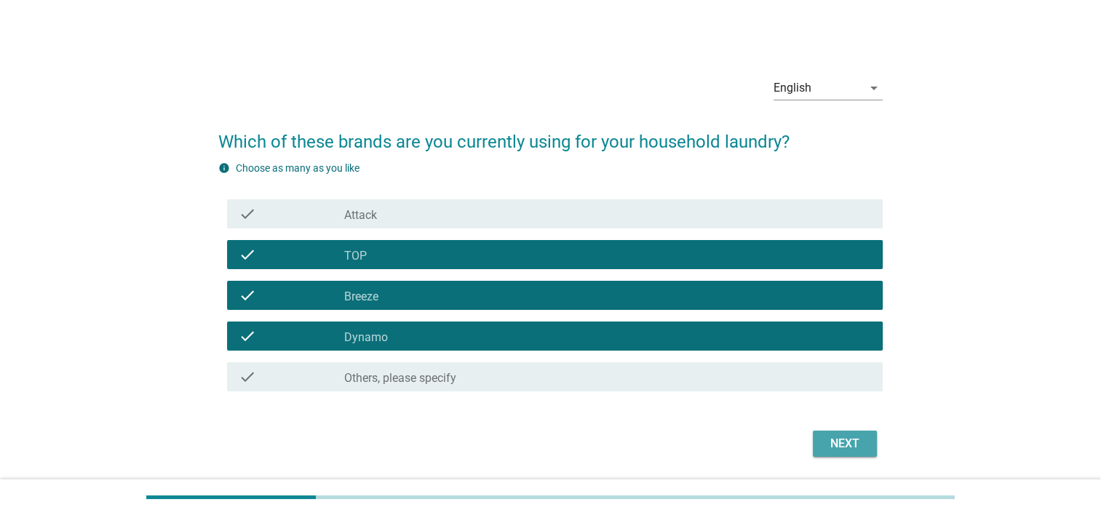
click at [849, 449] on div "Next" at bounding box center [845, 443] width 41 height 17
